Goal: Ask a question: Seek information or help from site administrators or community

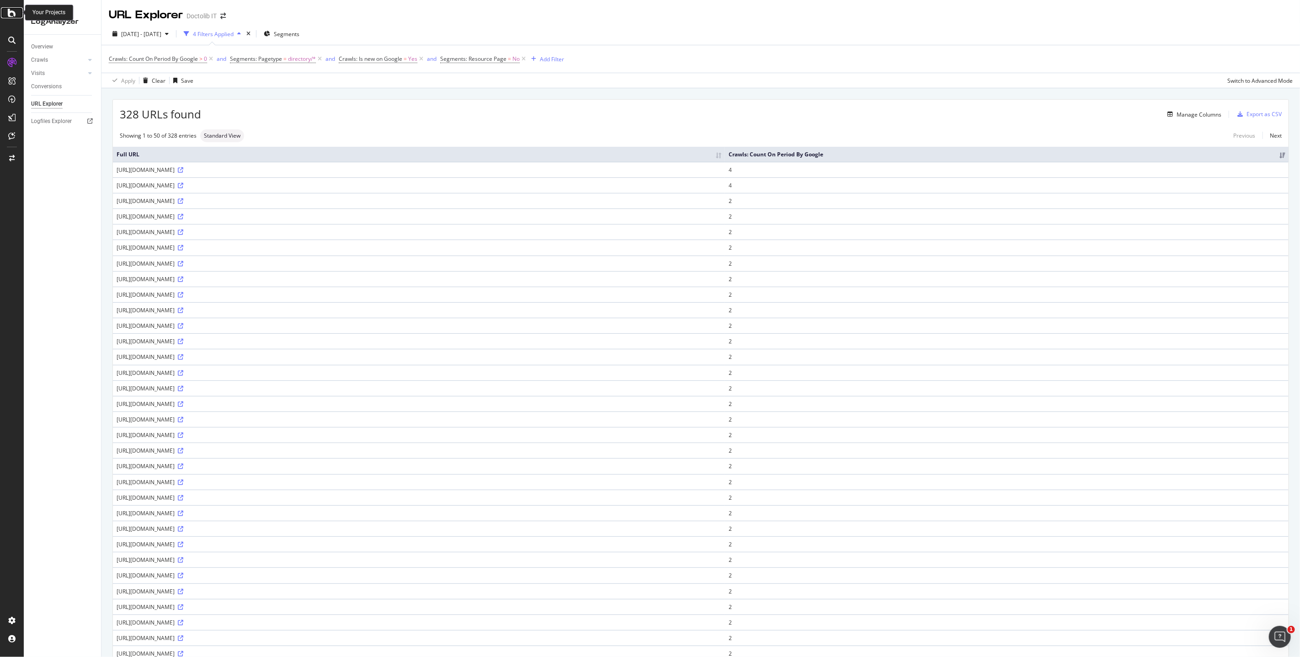
click at [11, 10] on icon at bounding box center [12, 12] width 8 height 11
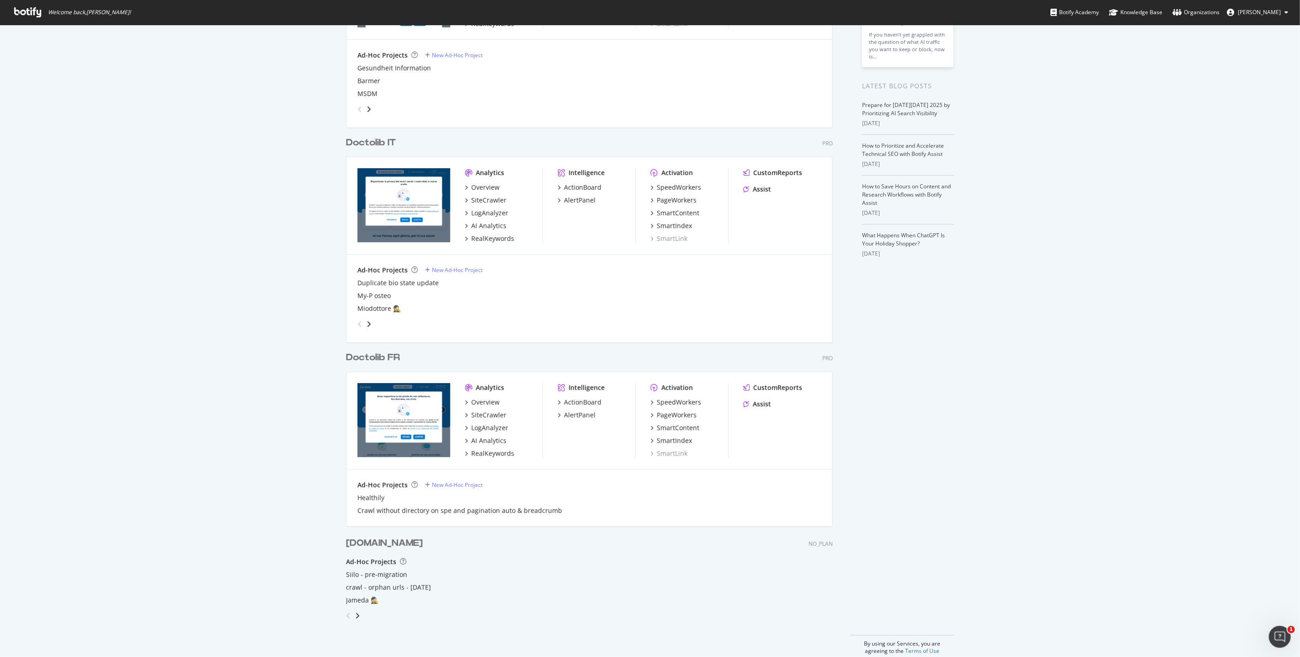
scroll to position [159, 0]
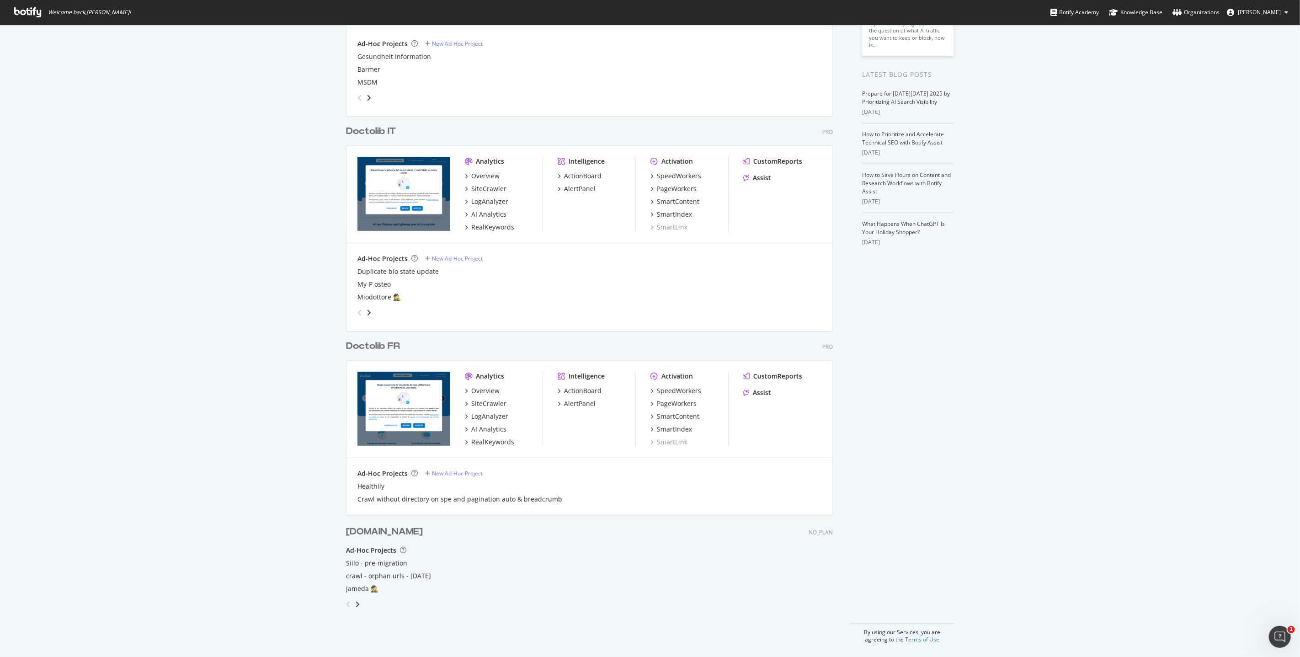
click at [361, 343] on div "Doctolib FR" at bounding box center [373, 346] width 54 height 13
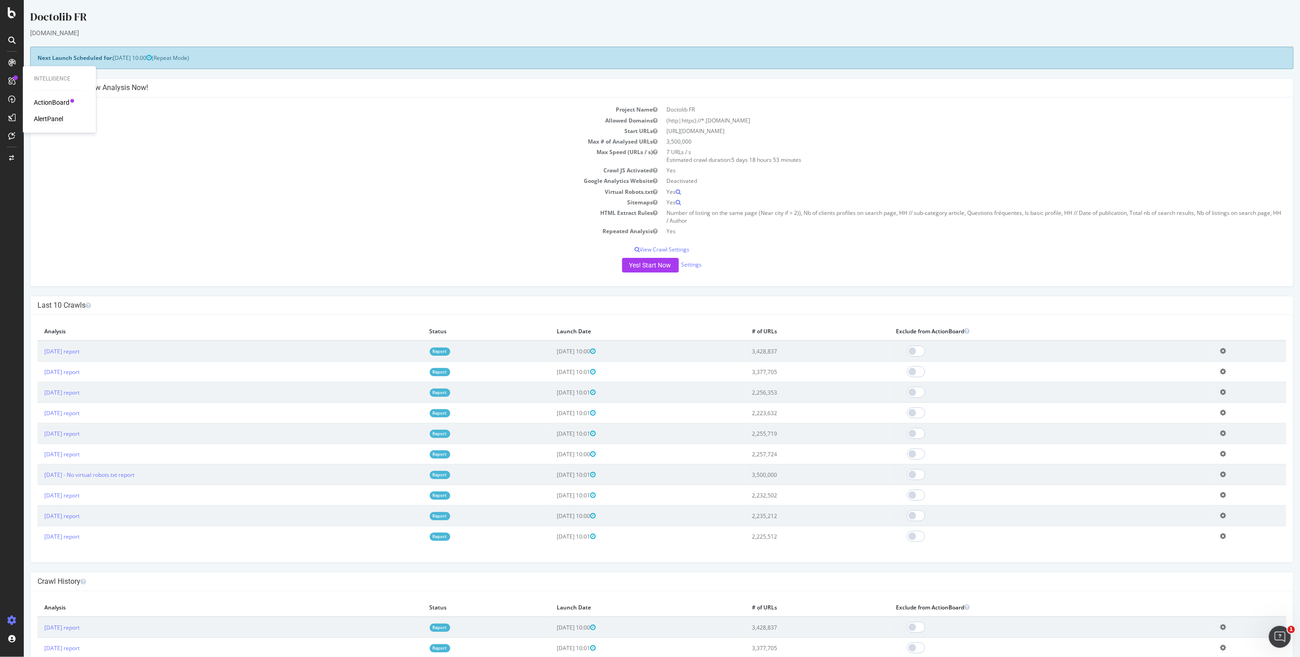
click at [47, 115] on div "AlertPanel" at bounding box center [48, 119] width 29 height 9
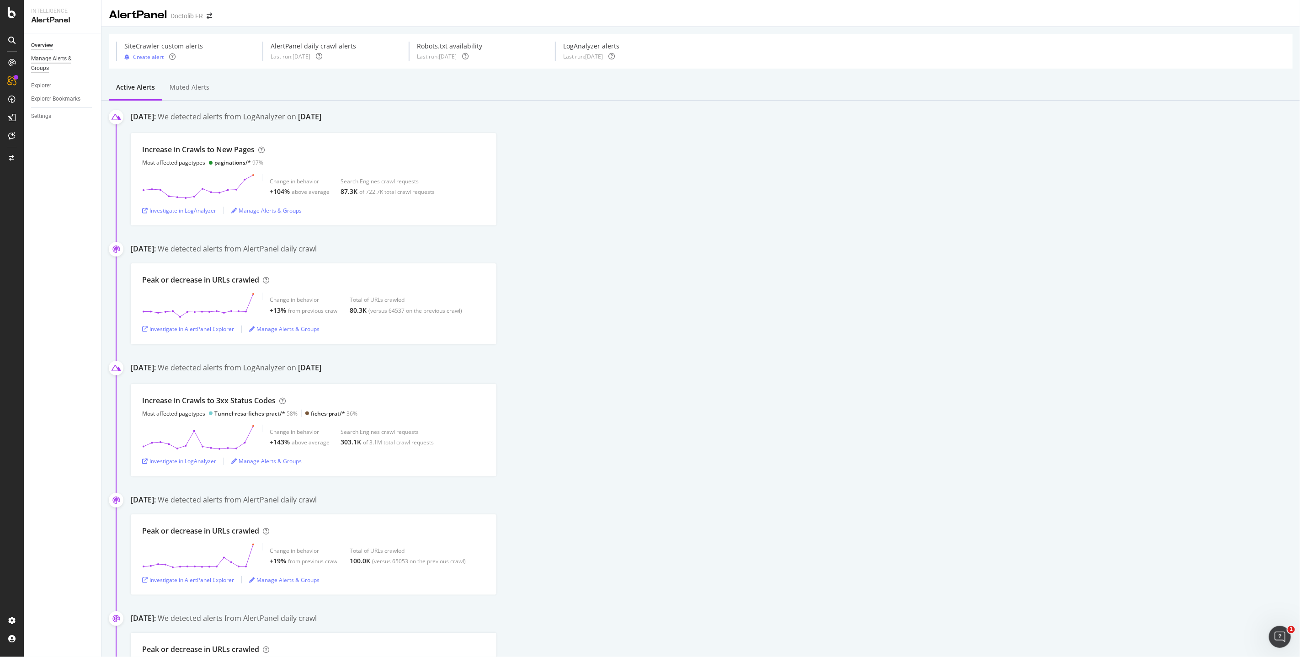
click at [50, 60] on div "Manage Alerts & Groups" at bounding box center [58, 63] width 55 height 19
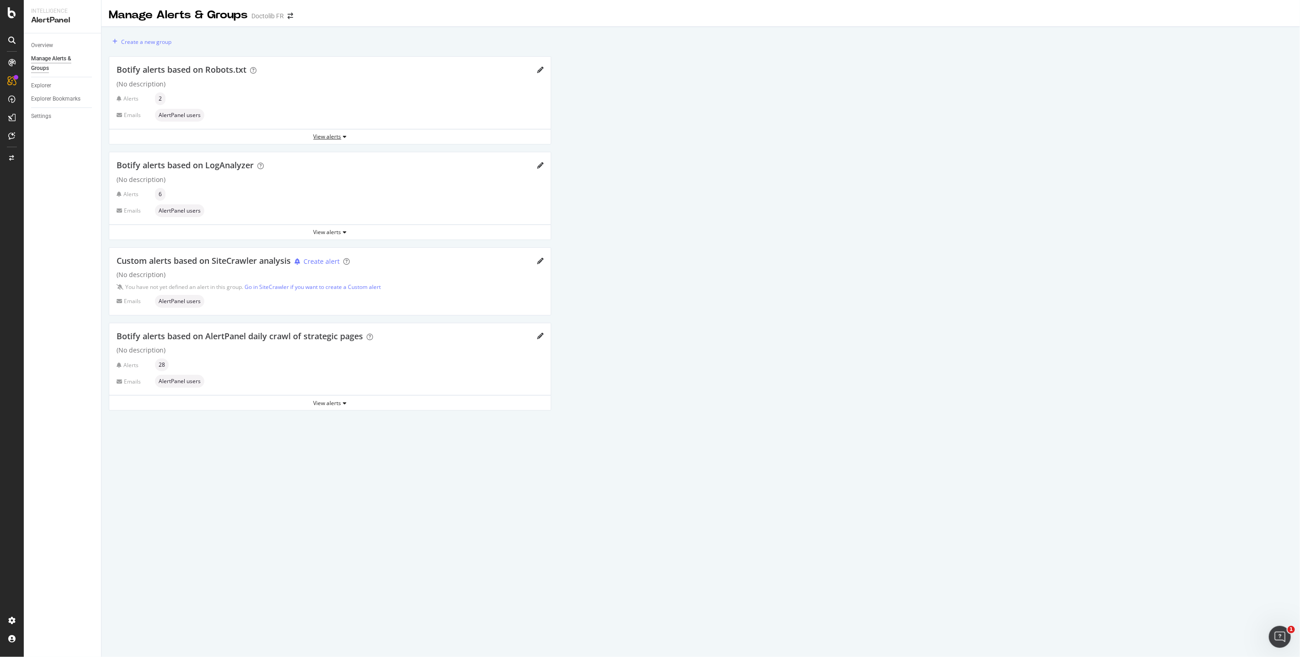
click at [334, 138] on div "View alerts" at bounding box center [330, 137] width 442 height 8
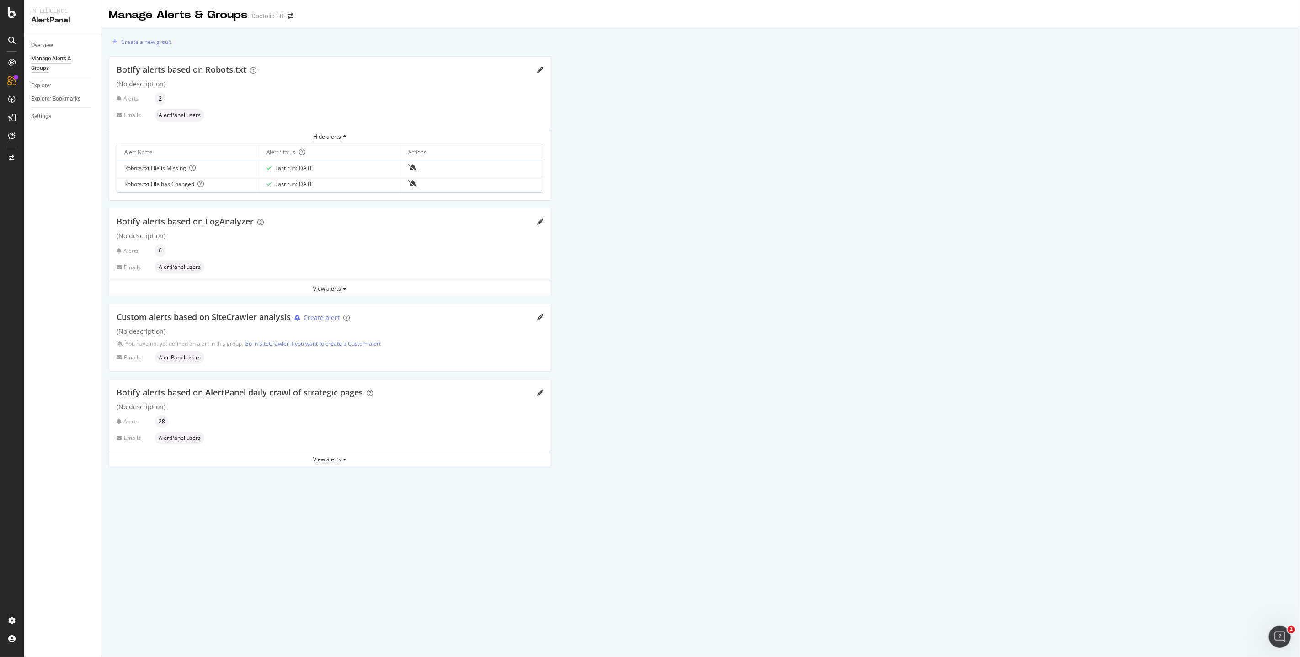
click at [334, 138] on div "Hide alerts" at bounding box center [330, 137] width 442 height 8
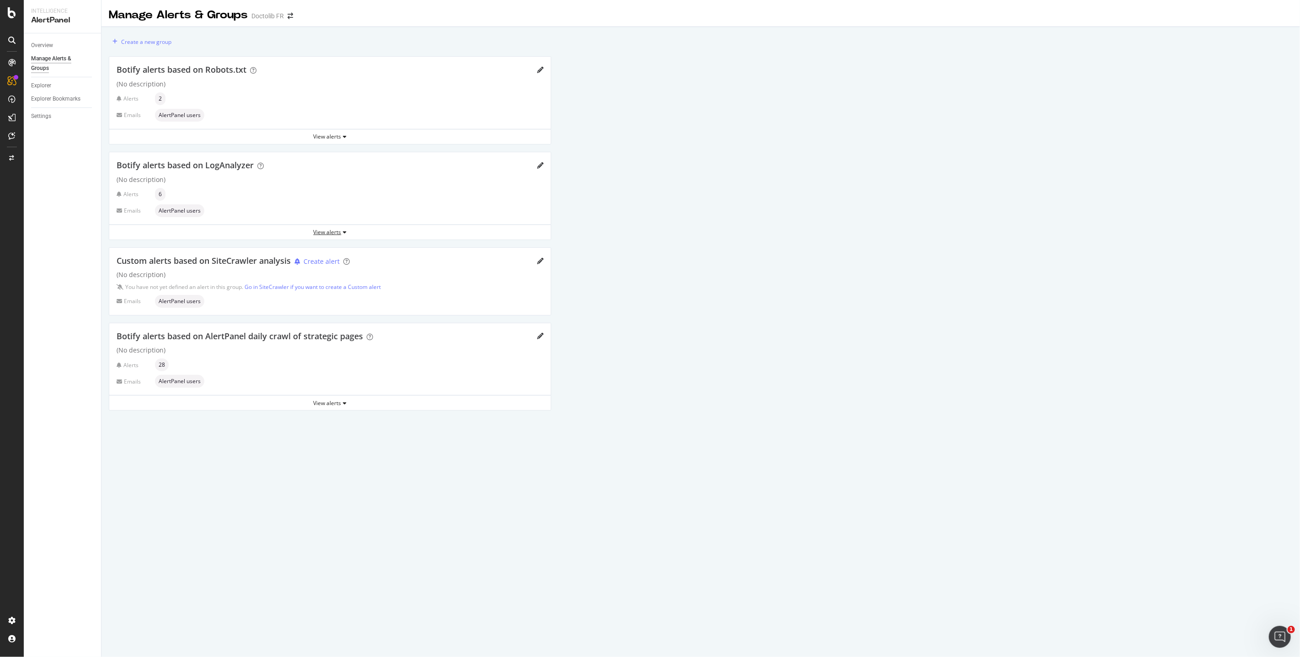
click at [335, 230] on div "View alerts" at bounding box center [330, 232] width 442 height 8
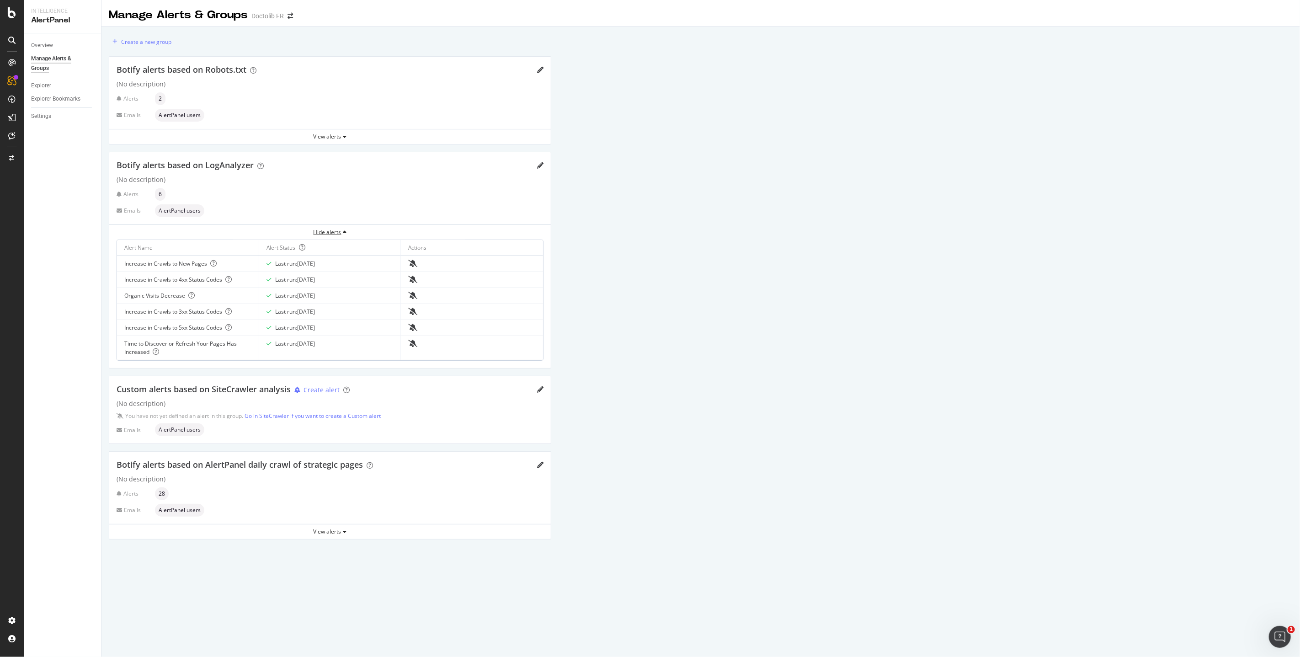
click at [335, 230] on div "Hide alerts" at bounding box center [330, 232] width 442 height 8
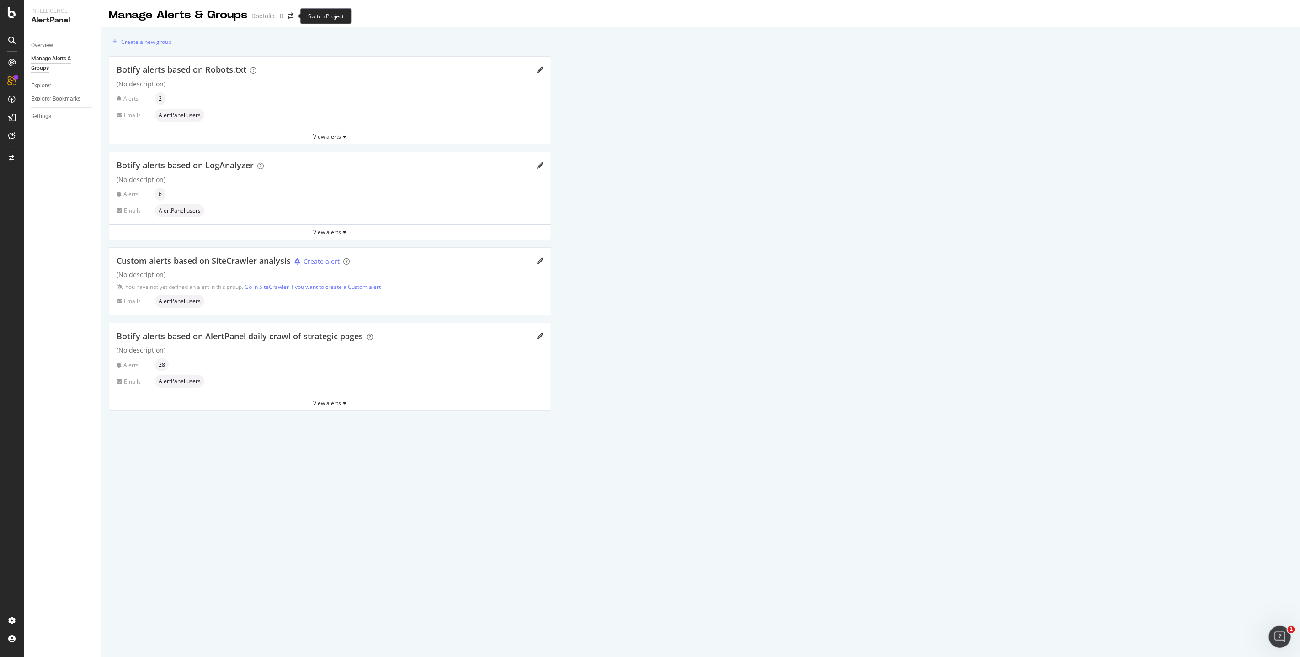
click at [286, 18] on span at bounding box center [290, 16] width 13 height 6
click at [288, 17] on icon "arrow-right-arrow-left" at bounding box center [290, 16] width 5 height 6
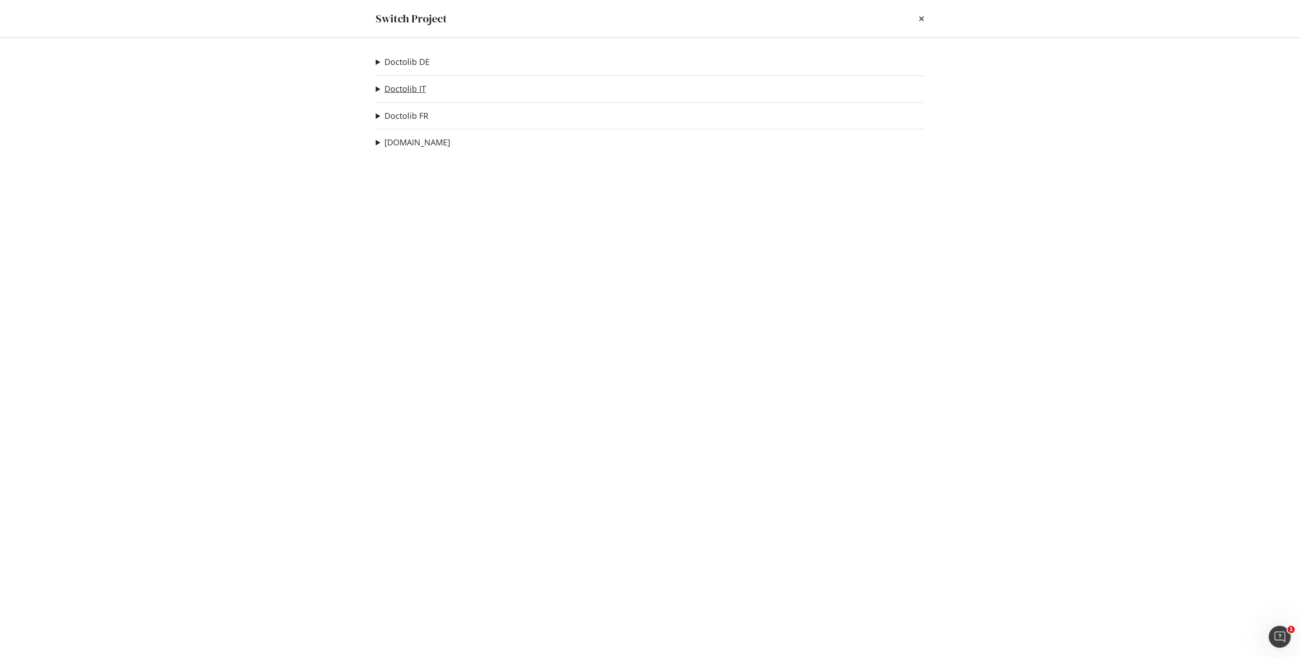
click at [412, 91] on link "Doctolib IT" at bounding box center [405, 89] width 42 height 10
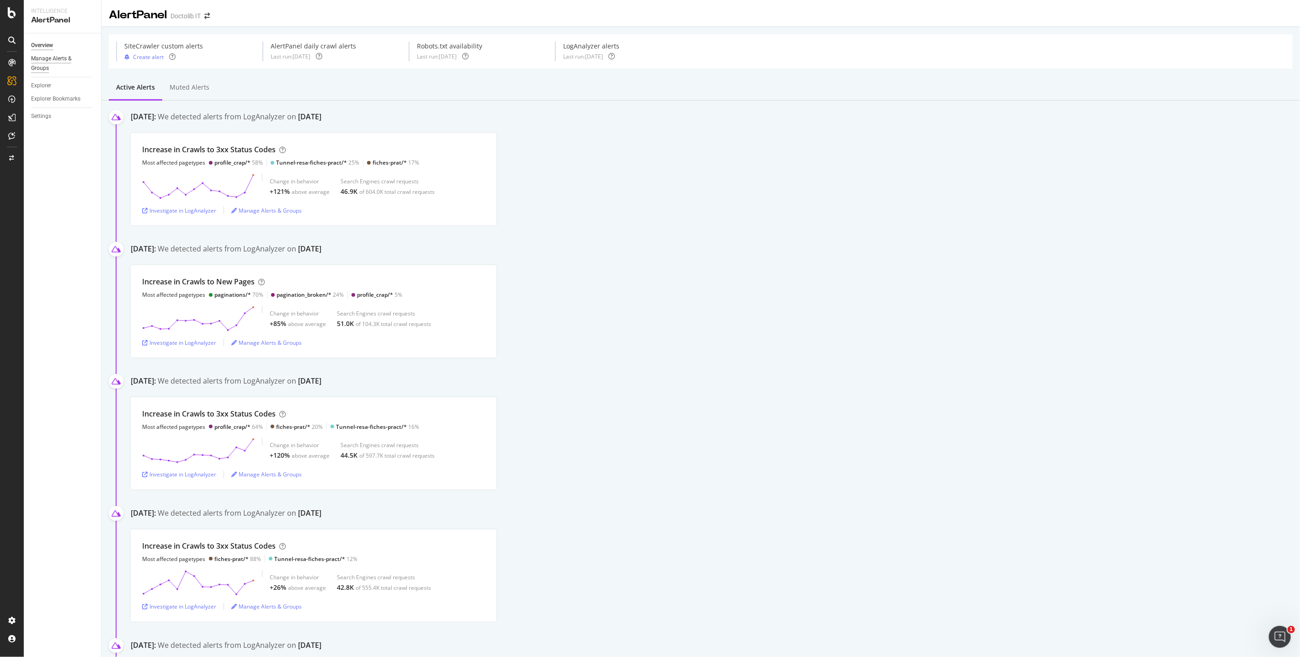
click at [48, 56] on div "Manage Alerts & Groups" at bounding box center [58, 63] width 55 height 19
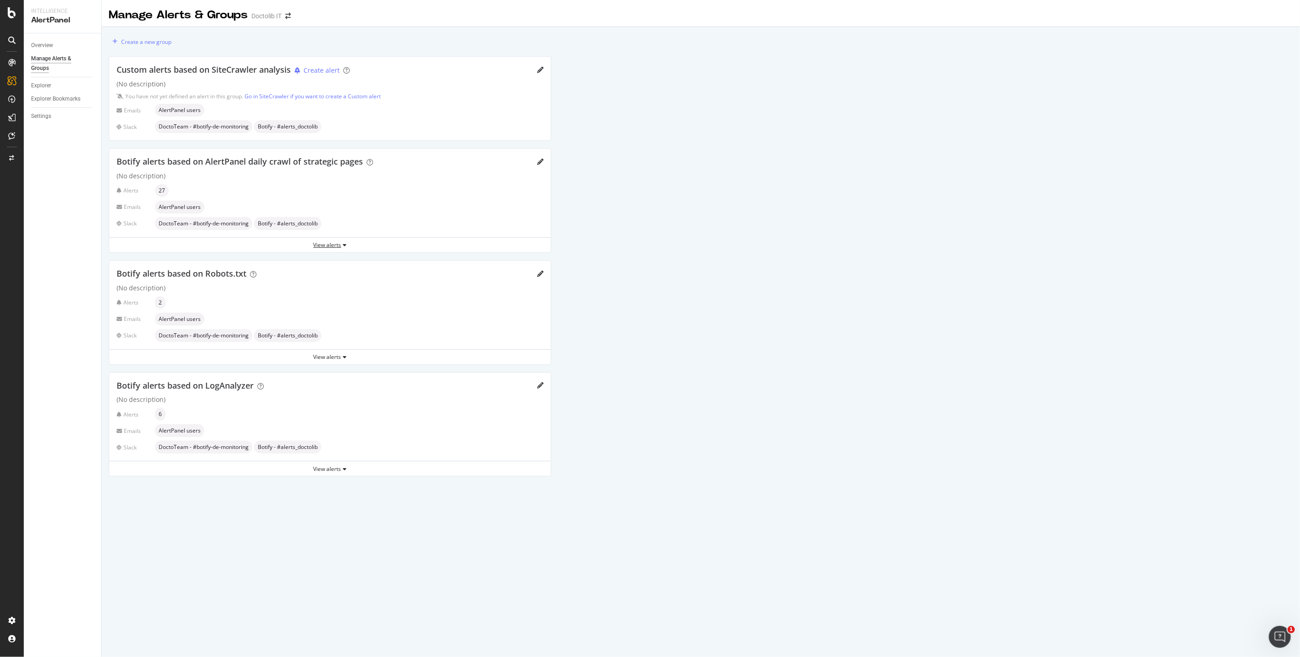
click at [341, 245] on div "View alerts" at bounding box center [330, 245] width 442 height 8
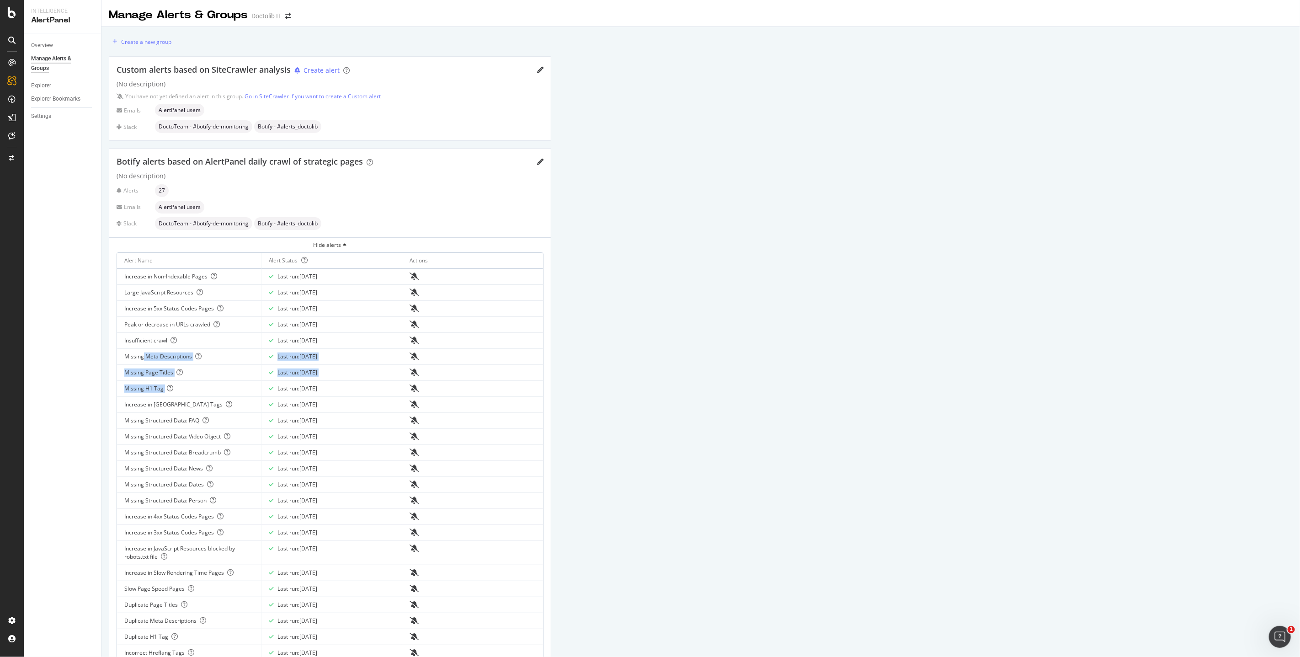
drag, startPoint x: 143, startPoint y: 357, endPoint x: 164, endPoint y: 389, distance: 38.7
click at [164, 389] on tbody "Increase in Non-Indexable Pages Last run: 2025 Oct. 14th Large JavaScript Resou…" at bounding box center [330, 489] width 426 height 440
click at [540, 161] on icon "pencil" at bounding box center [540, 162] width 6 height 6
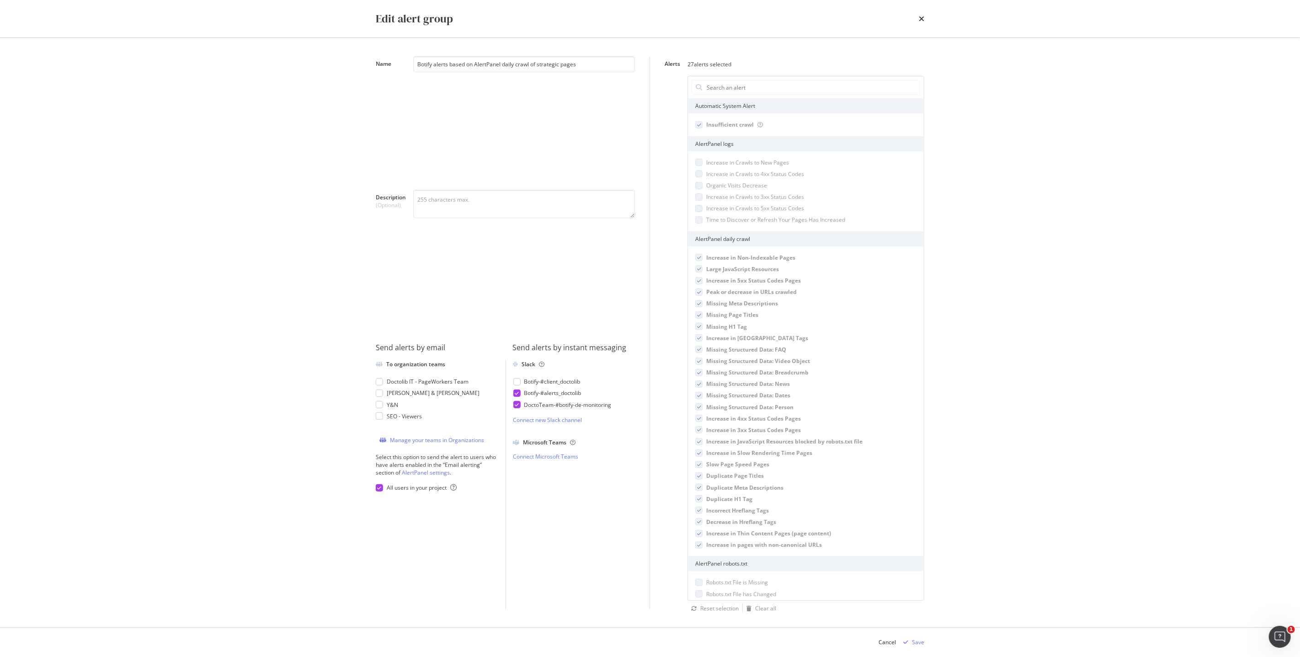
scroll to position [4, 0]
click at [768, 19] on icon "times" at bounding box center [921, 18] width 5 height 7
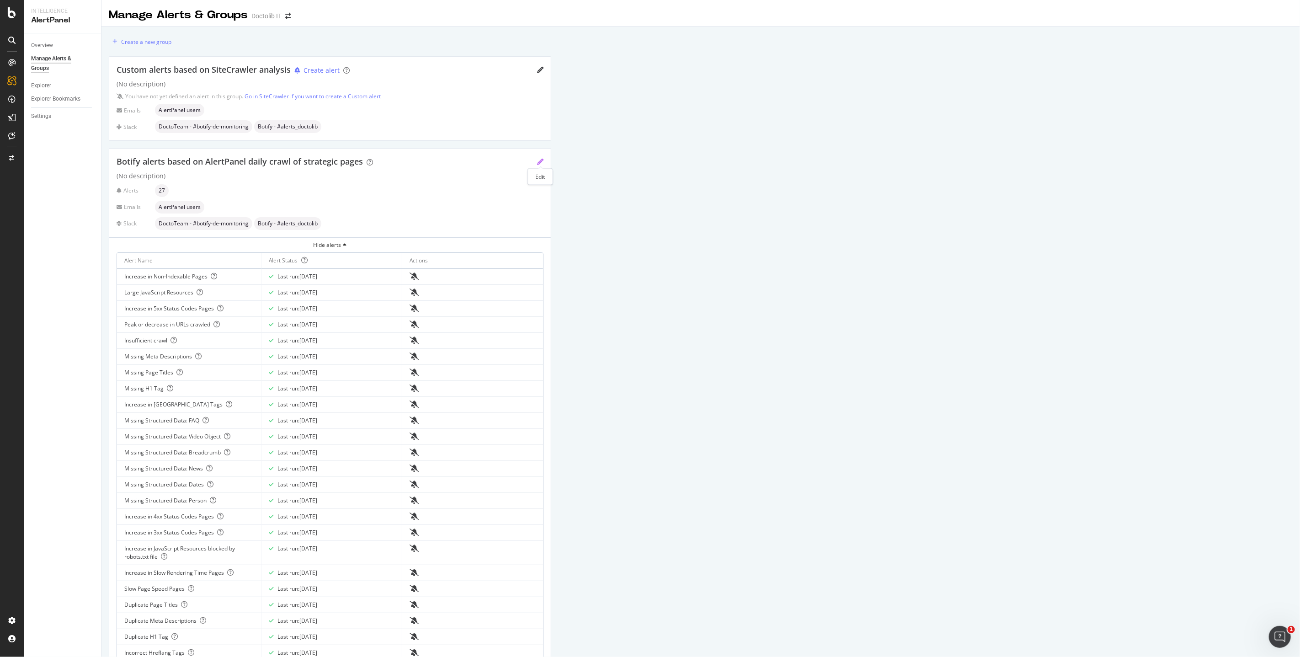
click at [541, 165] on icon "pencil" at bounding box center [540, 162] width 6 height 6
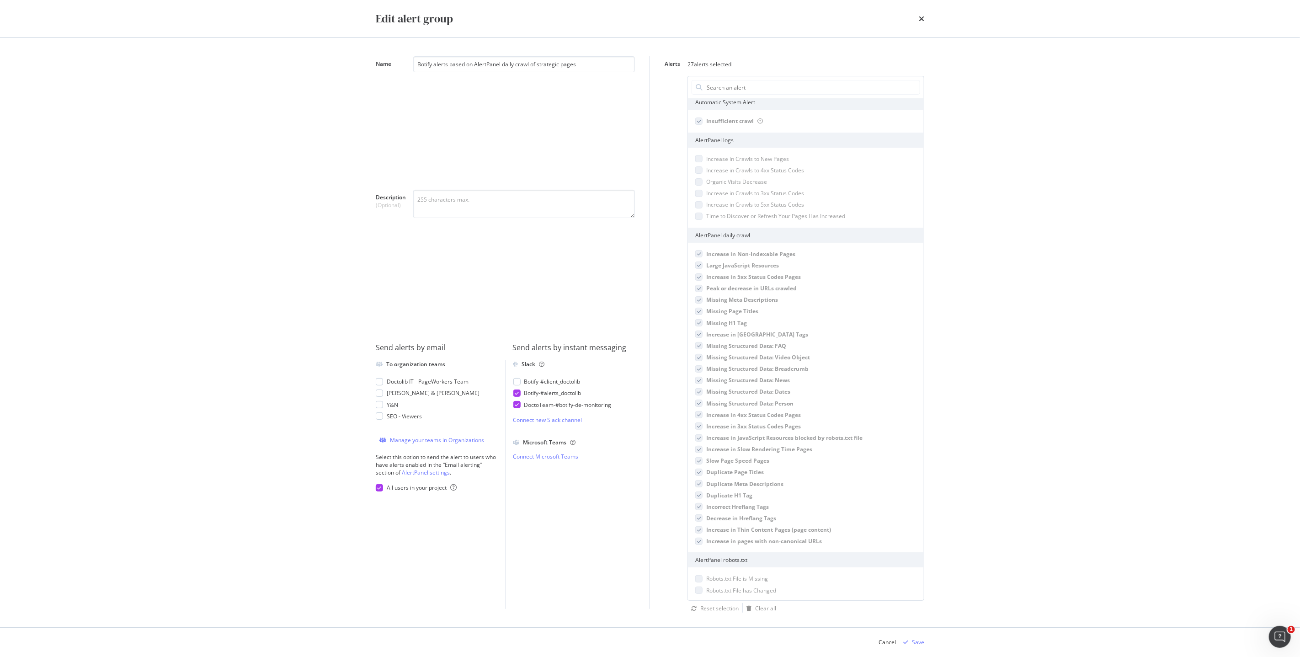
scroll to position [0, 0]
click at [721, 86] on input "Alerts" at bounding box center [813, 87] width 214 height 14
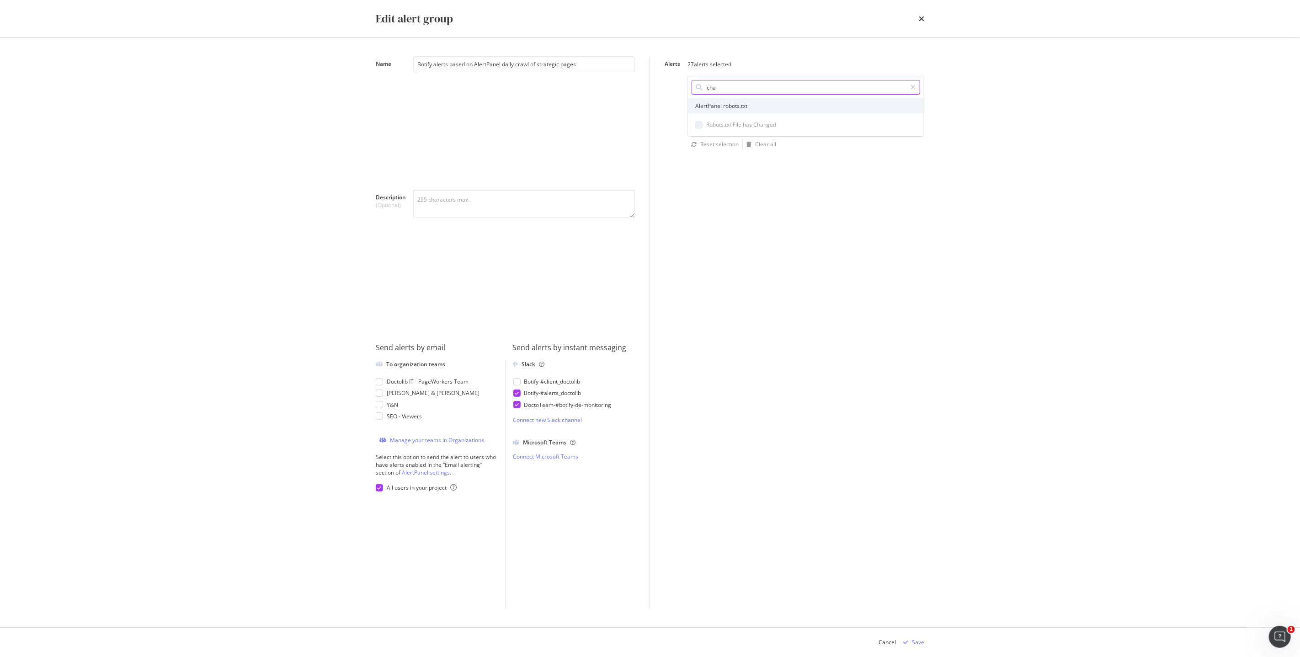
type input "chan"
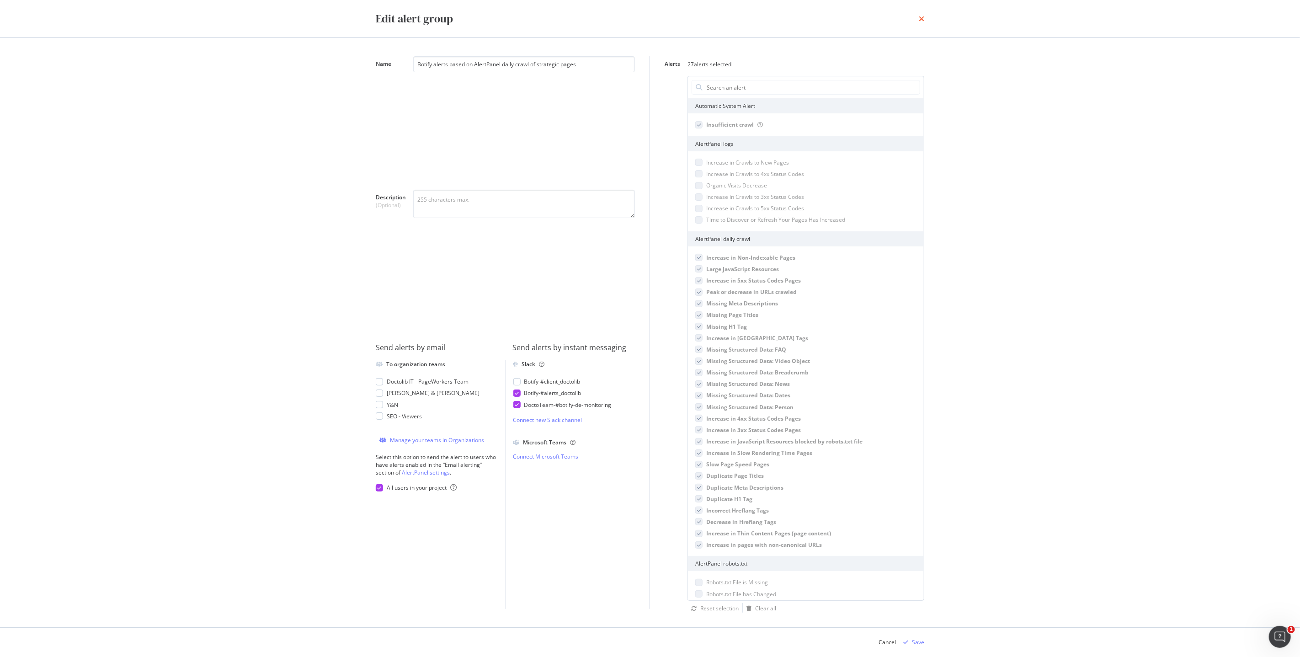
click at [768, 18] on icon "times" at bounding box center [921, 18] width 5 height 7
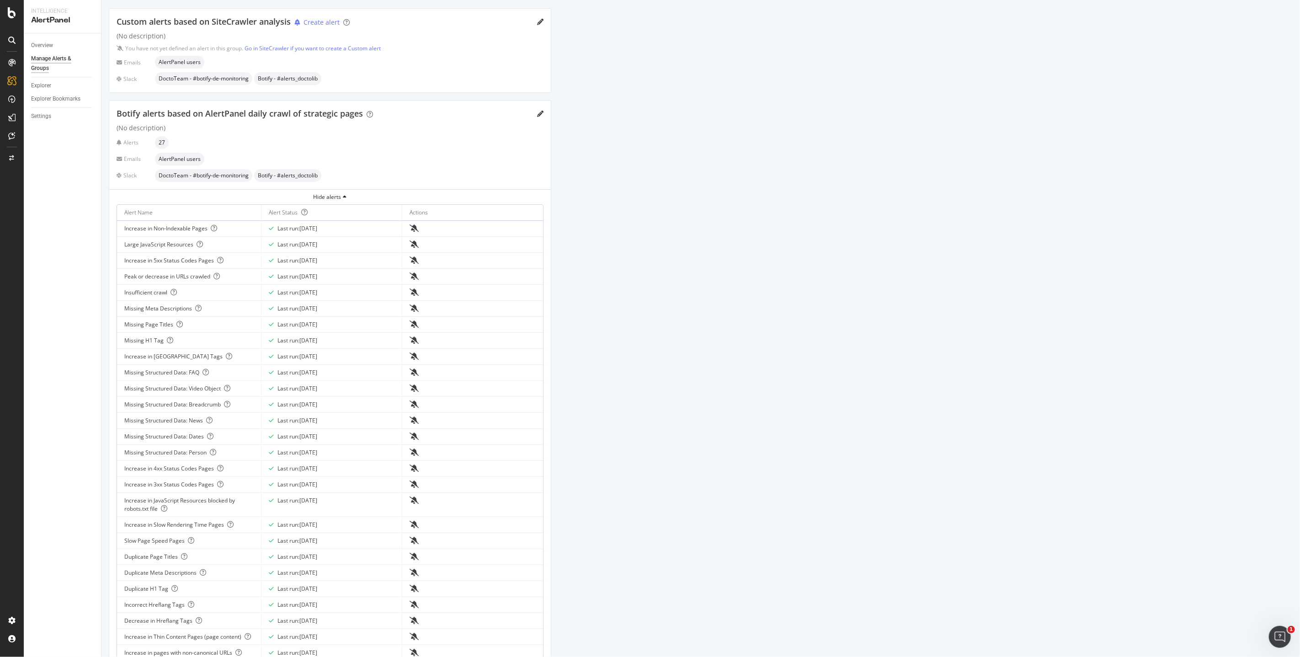
scroll to position [49, 0]
click at [9, 133] on icon at bounding box center [12, 135] width 7 height 7
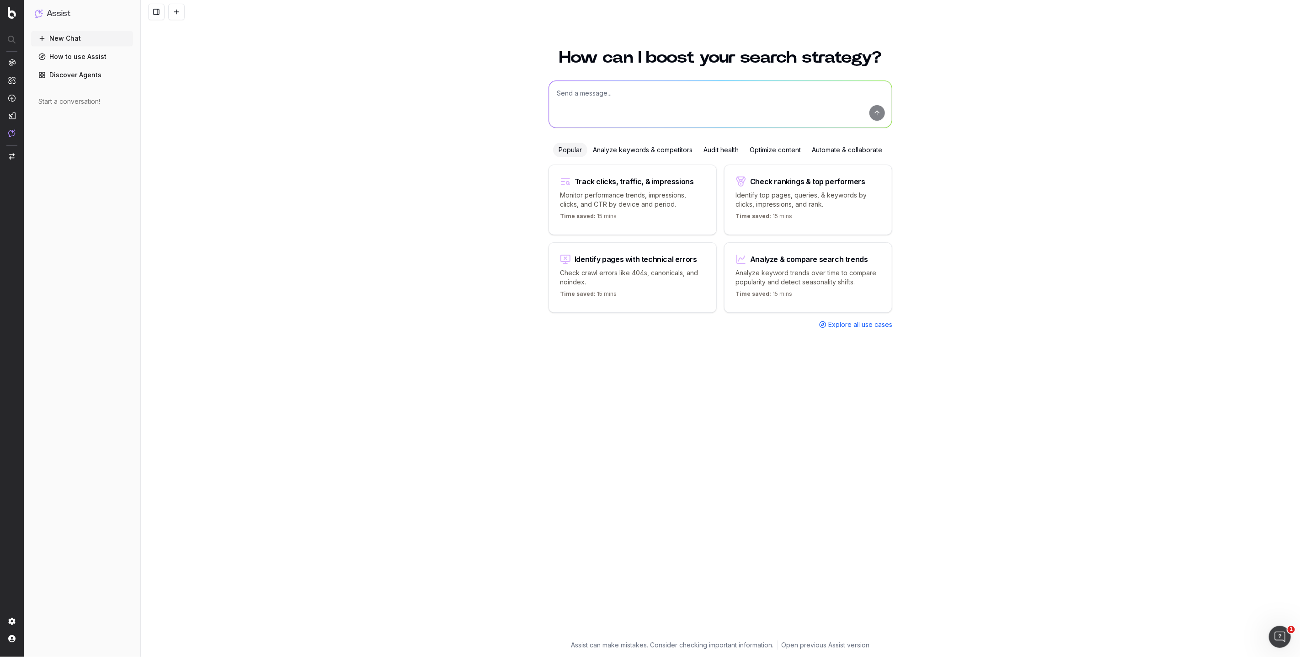
click at [652, 151] on div "Analyze keywords & competitors" at bounding box center [642, 150] width 111 height 15
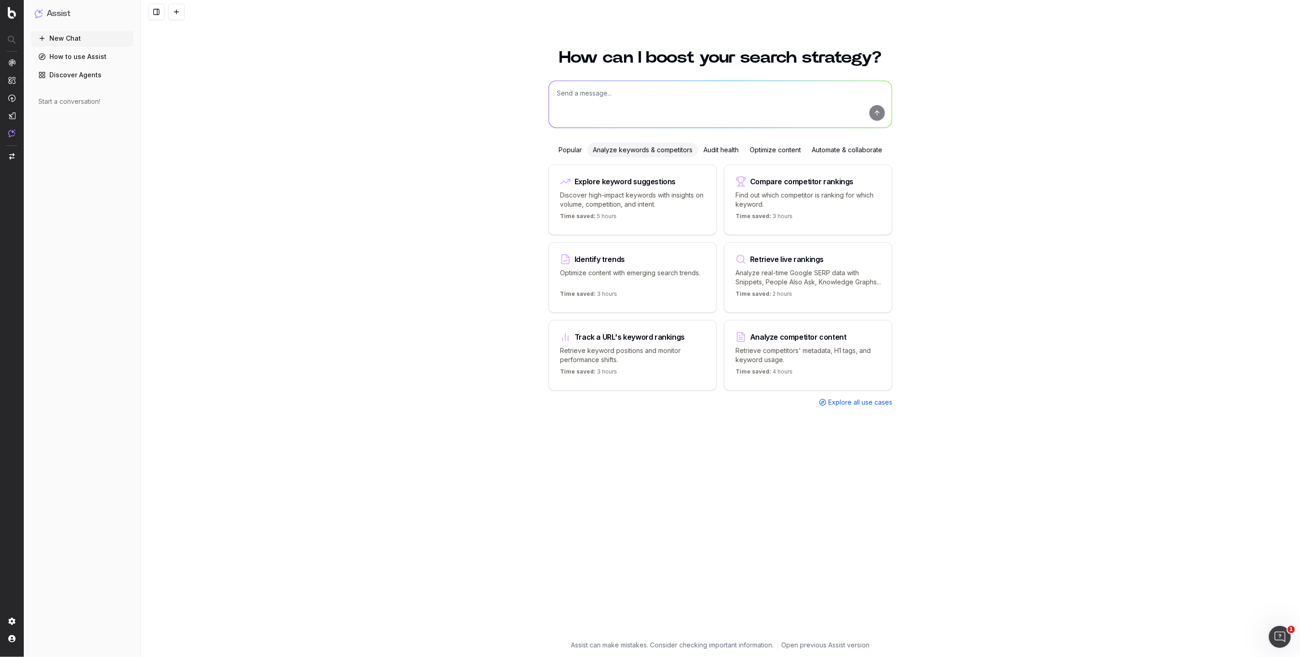
click at [720, 150] on div "Audit health" at bounding box center [721, 150] width 46 height 15
click at [826, 150] on div "Automate & collaborate" at bounding box center [846, 150] width 81 height 15
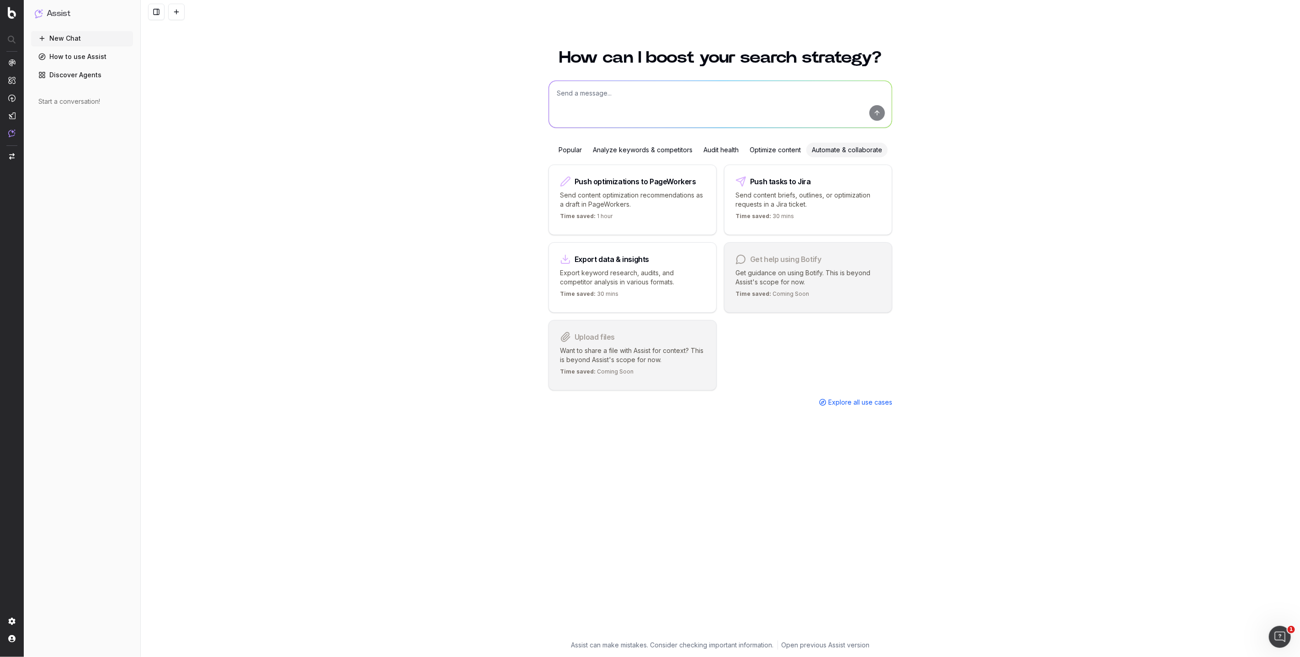
click at [726, 116] on textarea at bounding box center [720, 104] width 343 height 47
type textarea "Can I implement an alert when there is a big change in title tag or meta descri…"
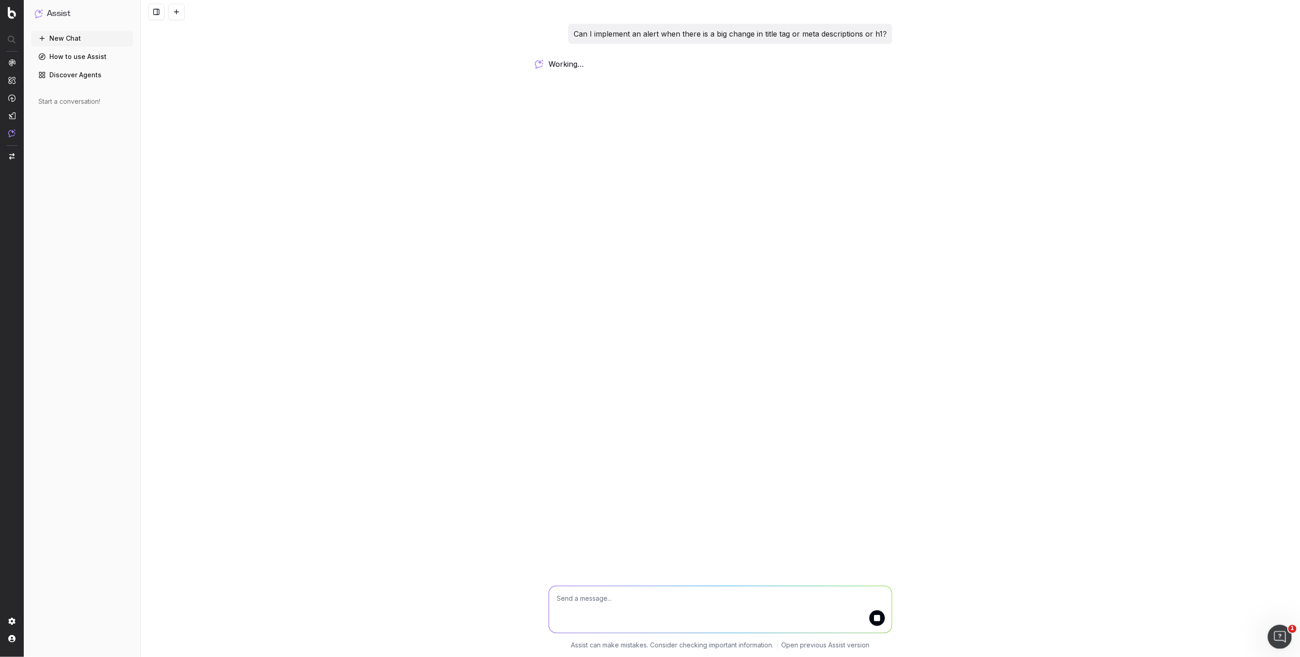
click at [1283, 637] on icon "Ouvrir le Messenger Intercom" at bounding box center [1278, 635] width 15 height 15
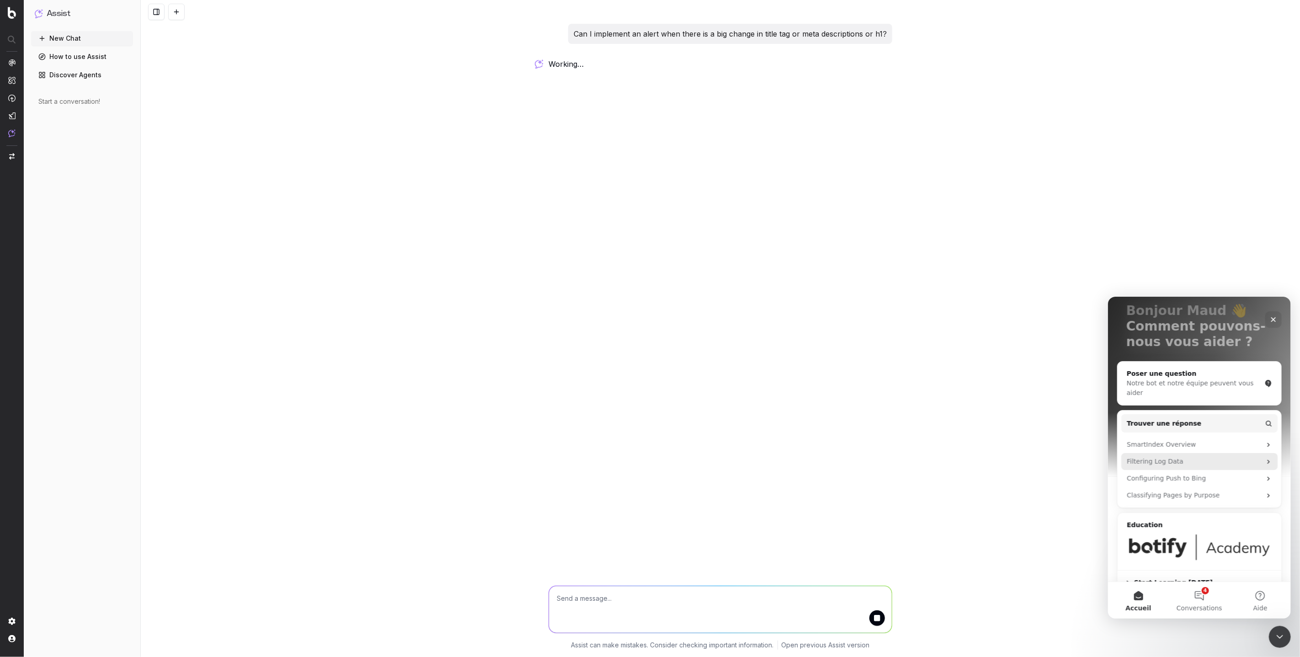
scroll to position [66, 0]
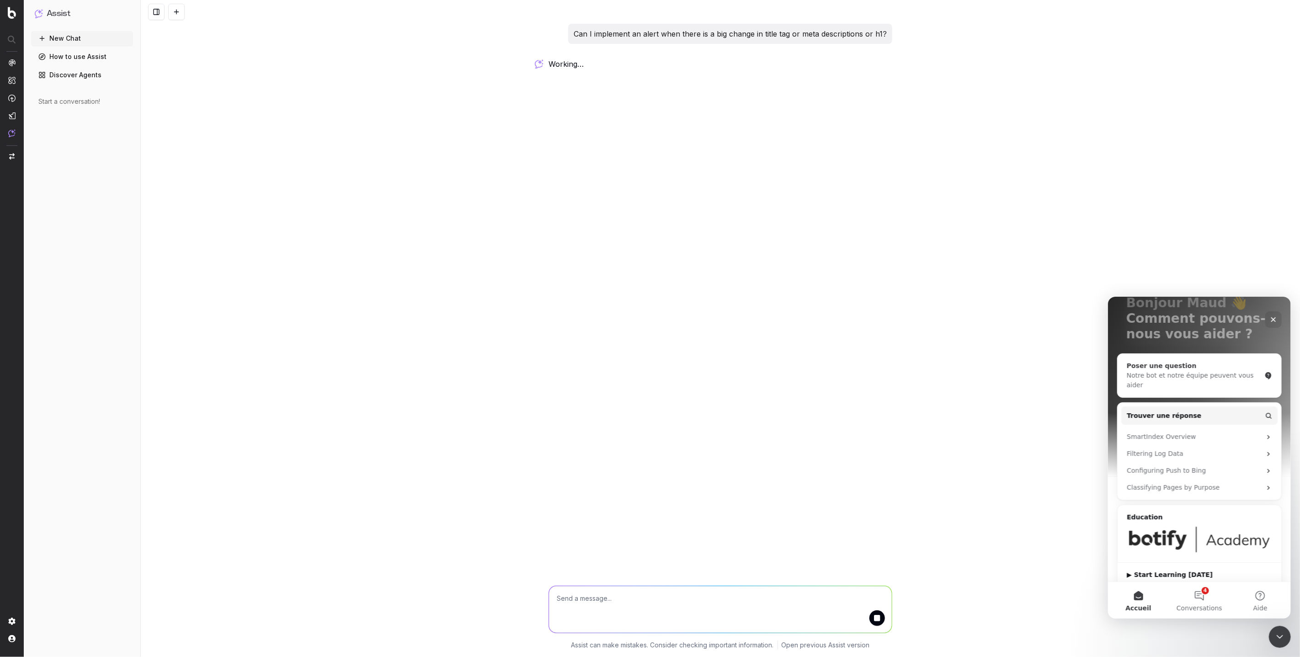
click at [1135, 368] on div "Poser une question" at bounding box center [1194, 366] width 134 height 10
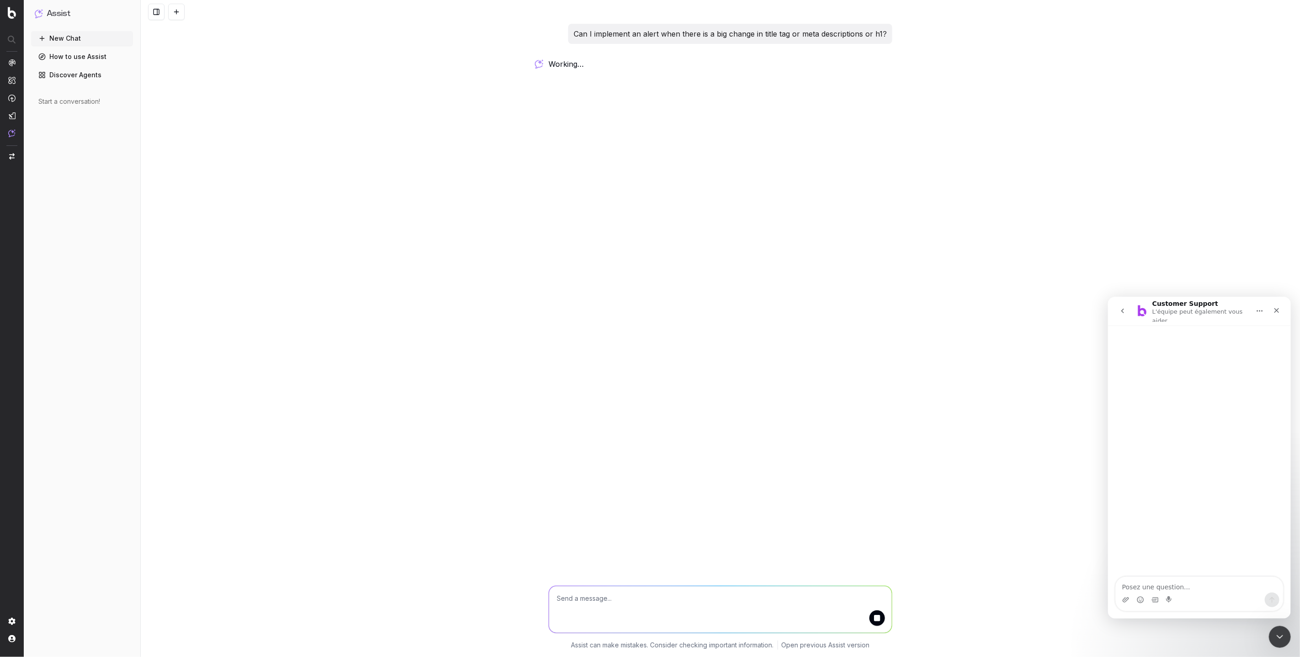
click at [1143, 585] on textarea "Posez une question..." at bounding box center [1199, 585] width 167 height 16
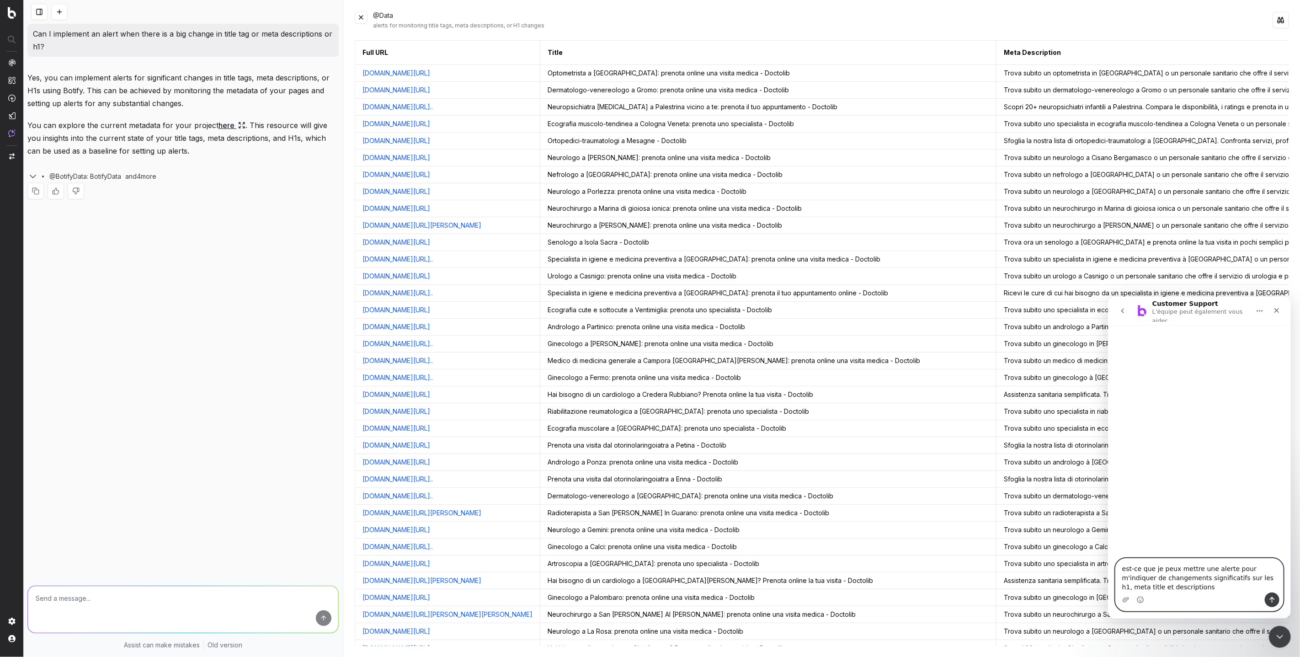
type textarea "est-ce que je peux mettre une alerte pour m'indiquer de changements significati…"
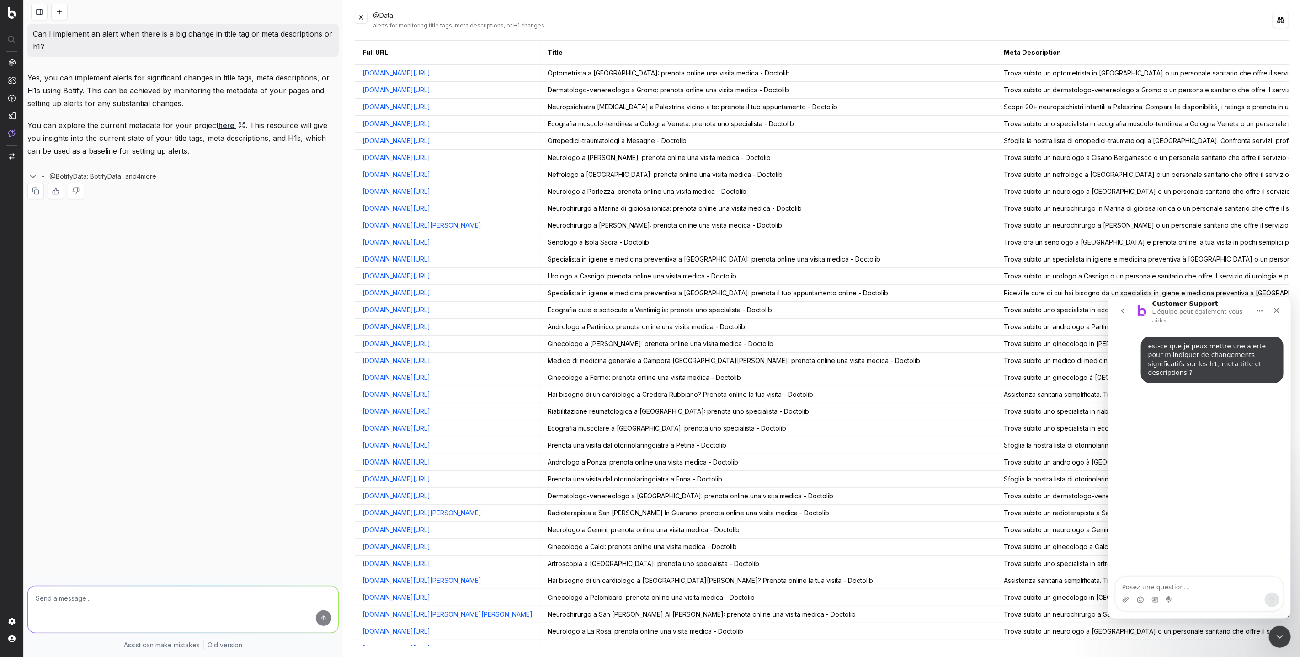
click at [277, 253] on div "Can I implement an alert when there is a big change in title tag or meta descri…" at bounding box center [183, 328] width 319 height 657
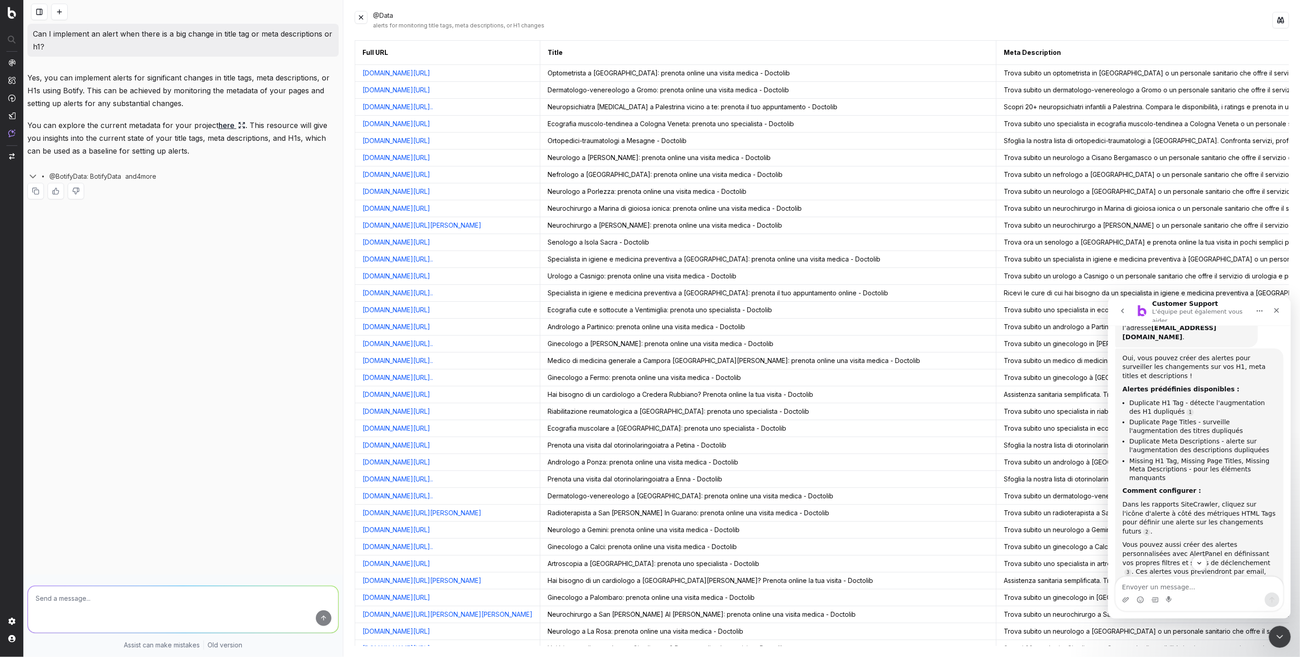
scroll to position [134, 0]
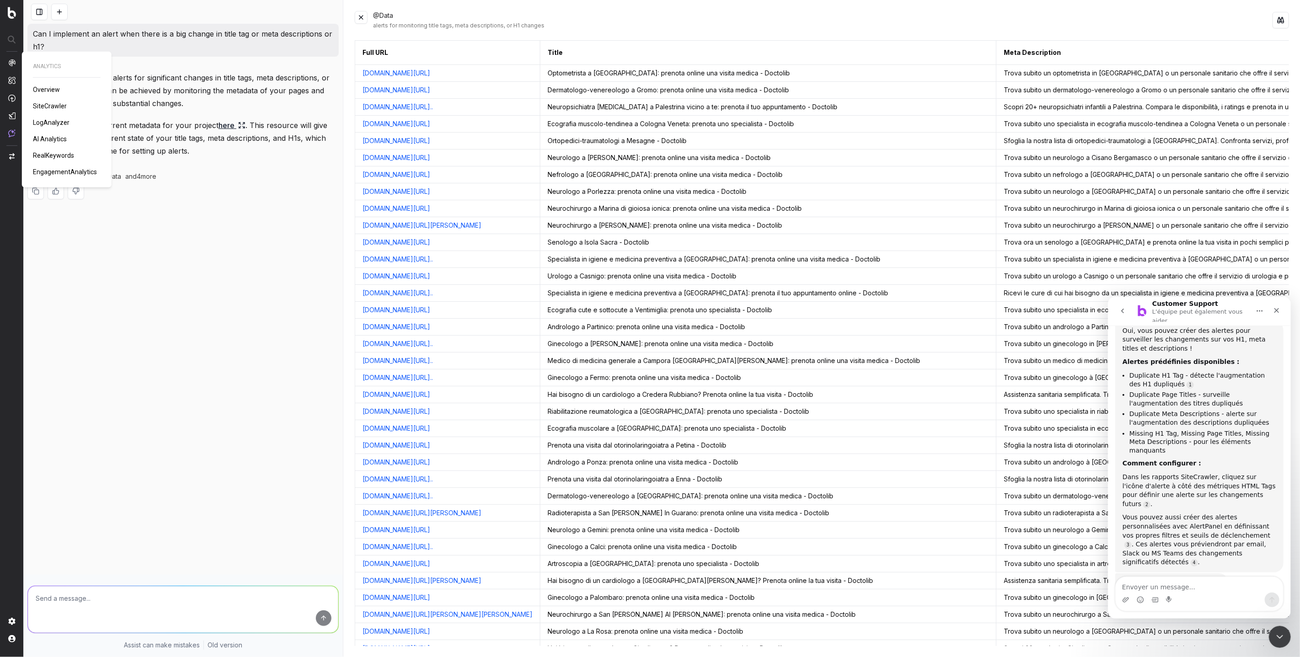
click at [51, 104] on span "SiteCrawler" at bounding box center [50, 105] width 34 height 7
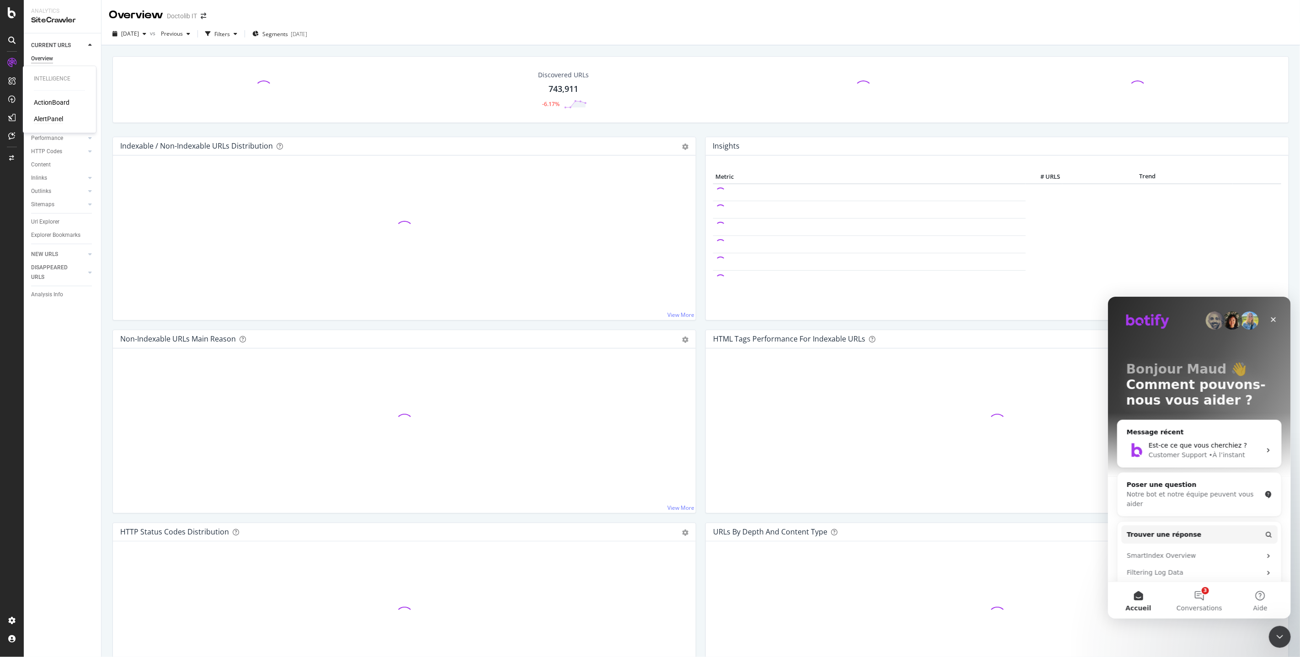
click at [56, 118] on div "AlertPanel" at bounding box center [48, 119] width 29 height 9
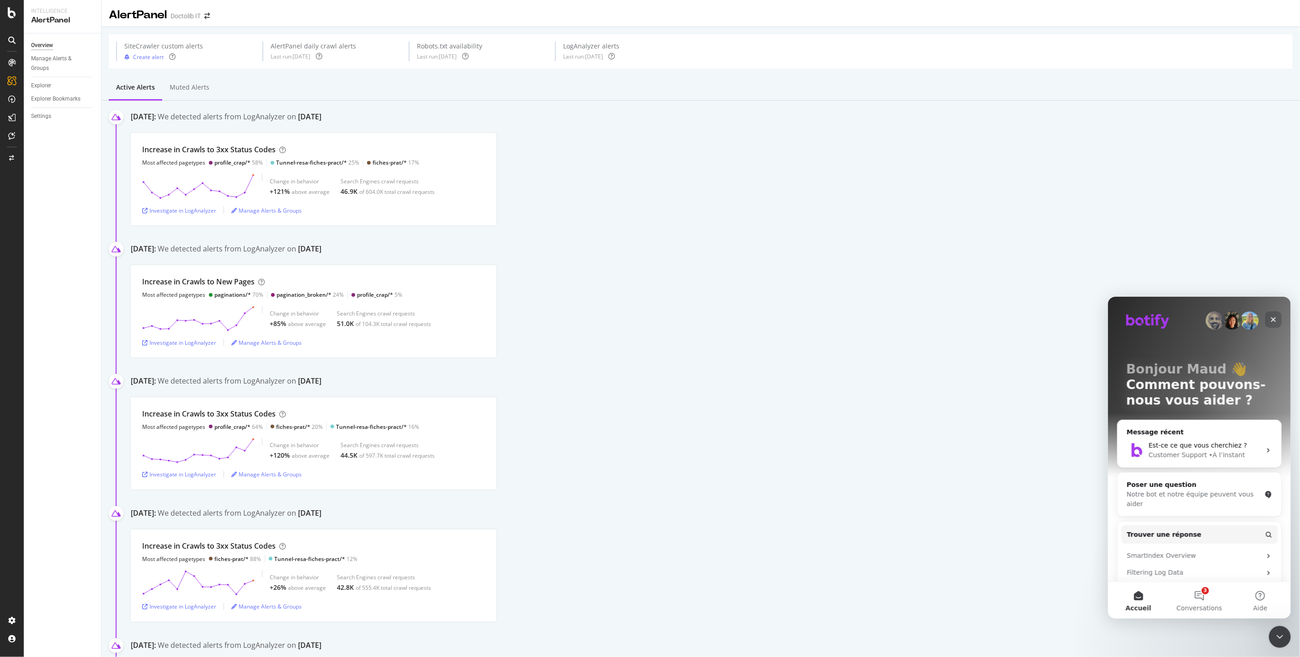
click at [1278, 320] on div "Fermer" at bounding box center [1273, 319] width 16 height 16
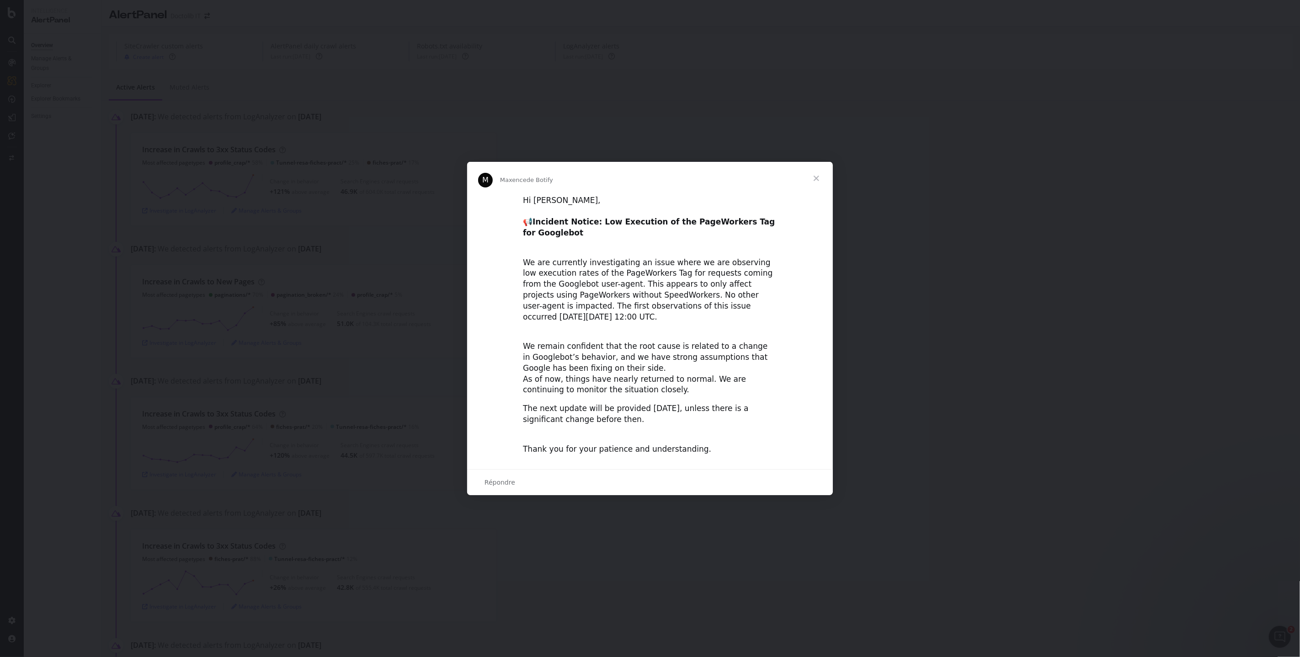
click at [820, 175] on span "Fermer" at bounding box center [816, 178] width 33 height 33
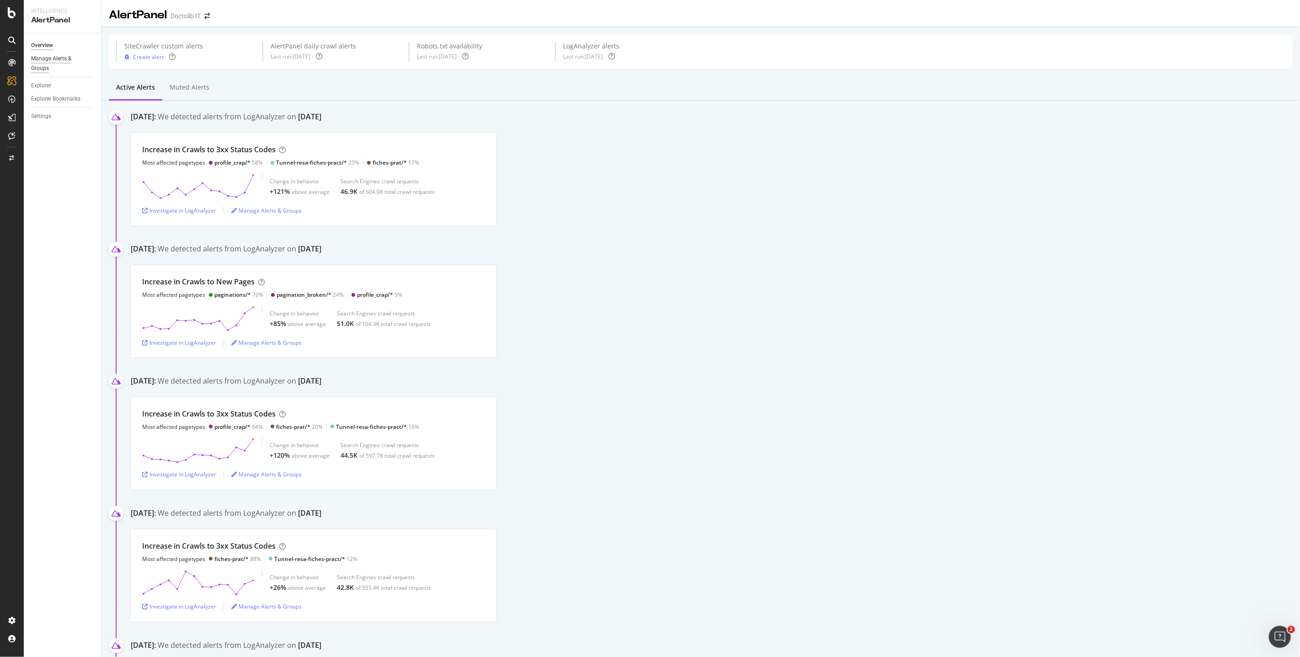
click at [39, 70] on div "Manage Alerts & Groups" at bounding box center [58, 63] width 55 height 19
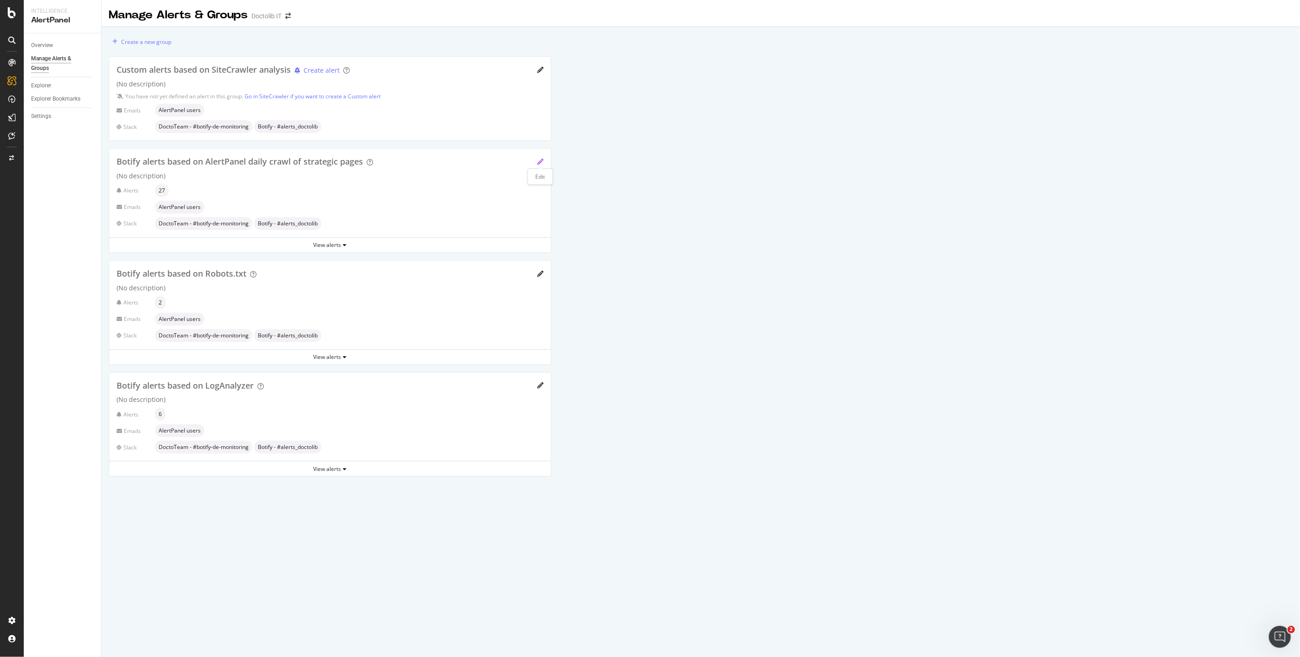
click at [539, 160] on icon "pencil" at bounding box center [540, 162] width 6 height 6
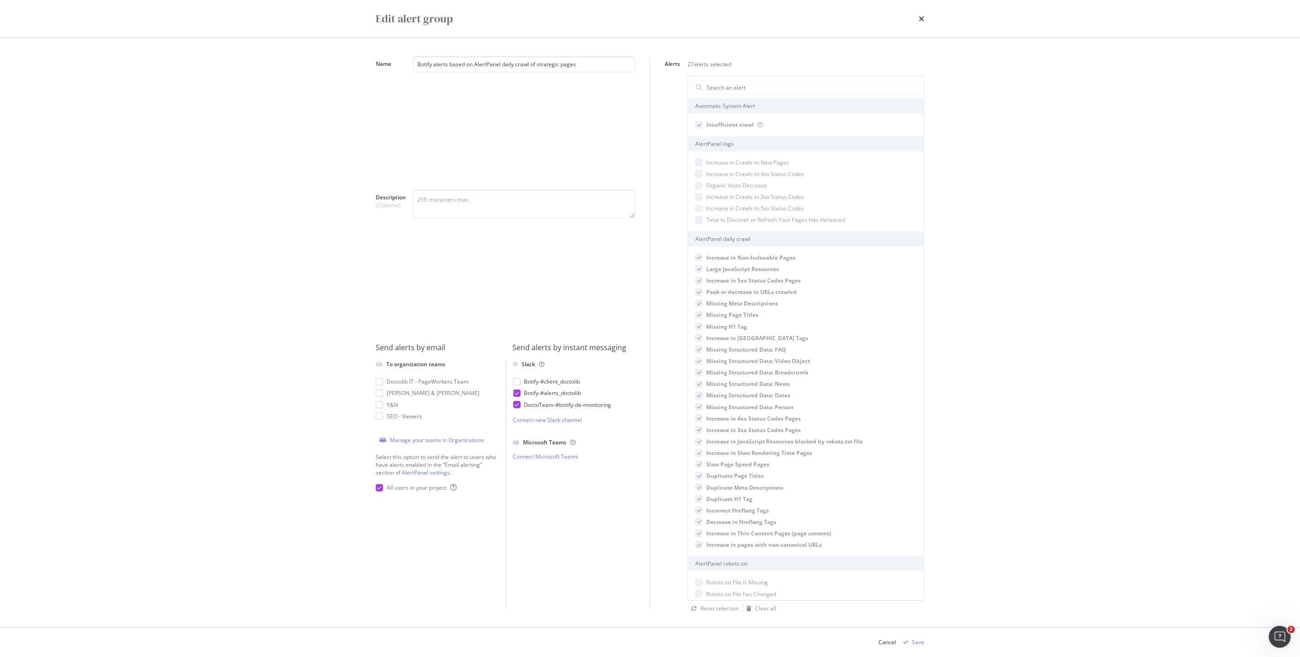
scroll to position [4, 0]
